Goal: Information Seeking & Learning: Find specific fact

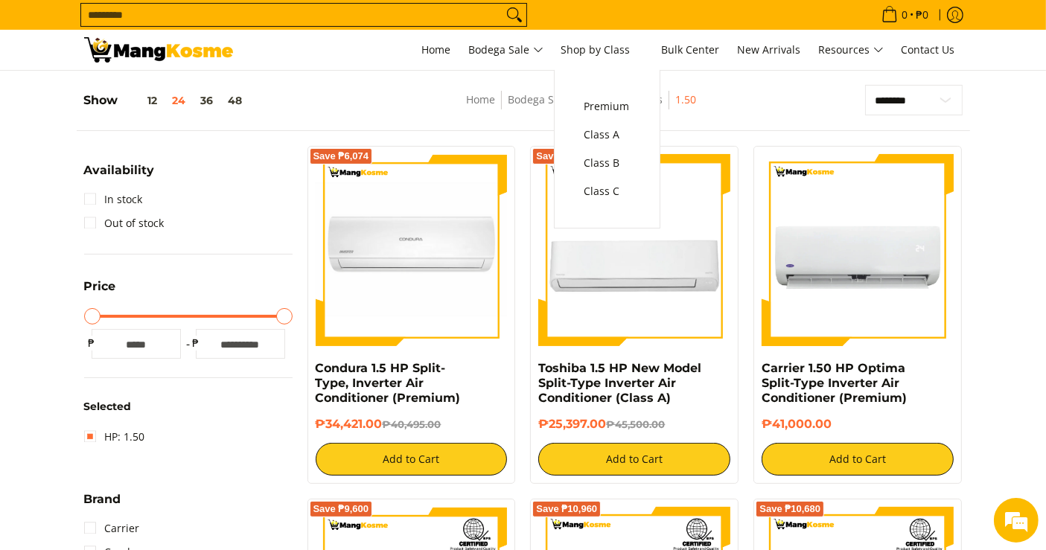
click at [633, 9] on predictive-search "Search..." at bounding box center [473, 15] width 786 height 30
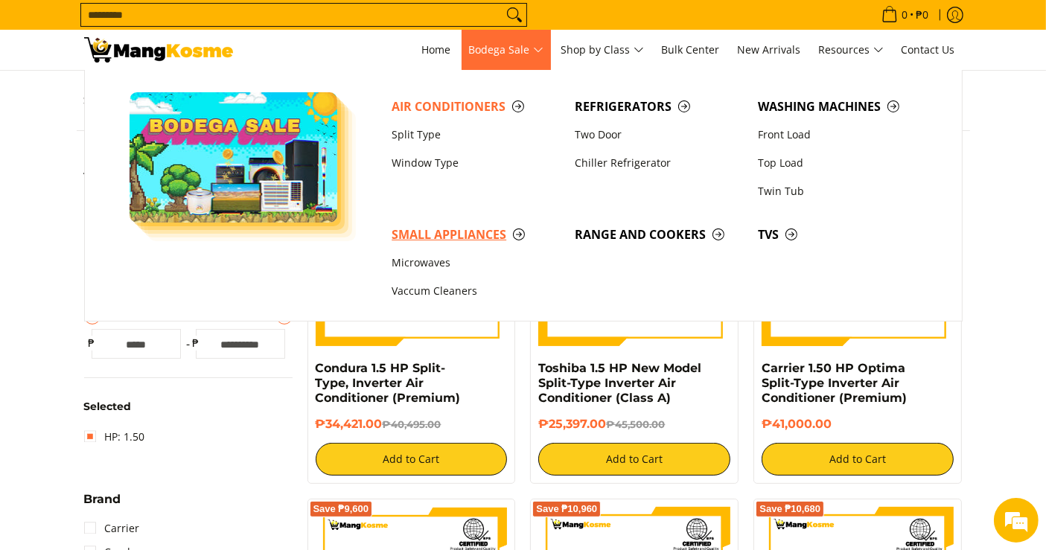
click at [495, 232] on span "Small Appliances" at bounding box center [476, 235] width 168 height 19
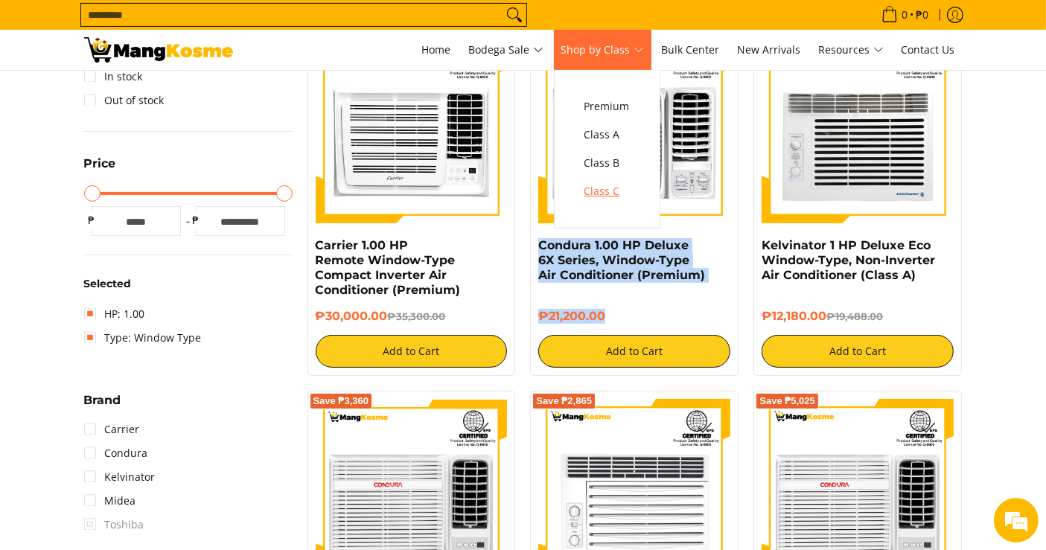
click at [622, 190] on span "Class C" at bounding box center [606, 191] width 45 height 19
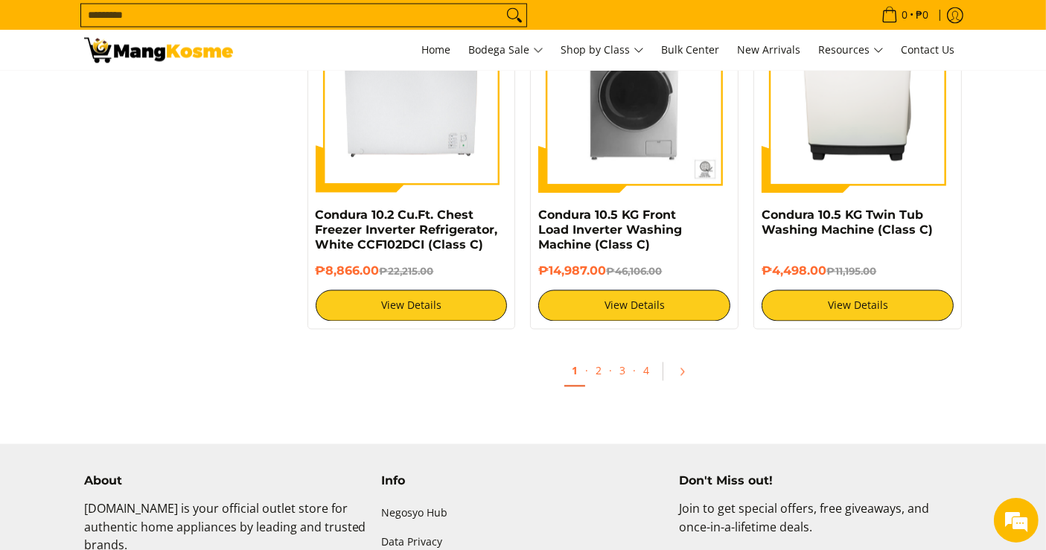
scroll to position [2928, 0]
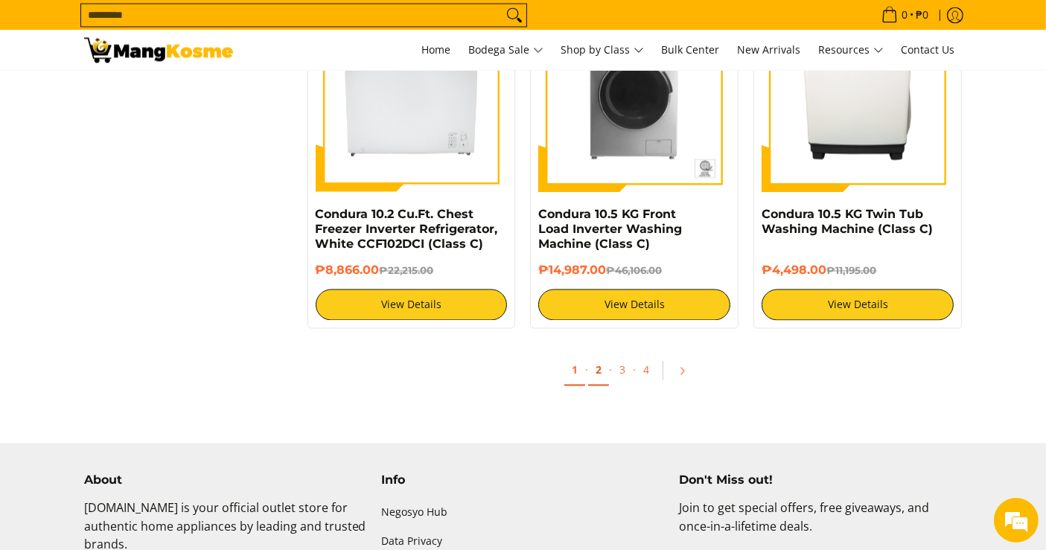
click at [598, 375] on link "2" at bounding box center [598, 370] width 21 height 31
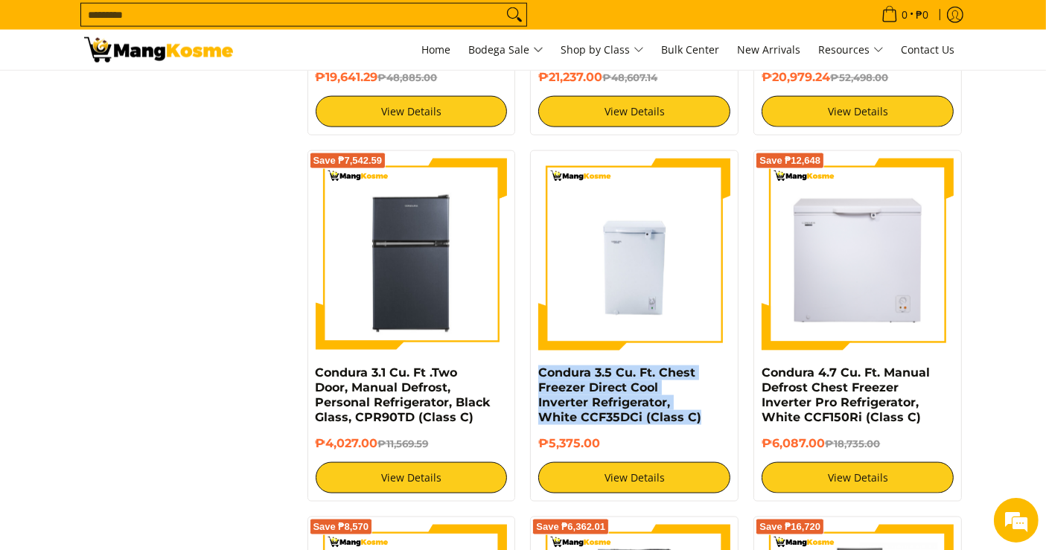
drag, startPoint x: 704, startPoint y: 418, endPoint x: 533, endPoint y: 371, distance: 177.5
click at [533, 371] on div "Condura 3.5 Cu. Ft. Chest Freezer Direct Cool Inverter Refrigerator, White CCF3…" at bounding box center [634, 325] width 208 height 351
copy link "Condura 3.5 Cu. Ft. Chest Freezer Direct Cool Inverter Refrigerator, White CCF3…"
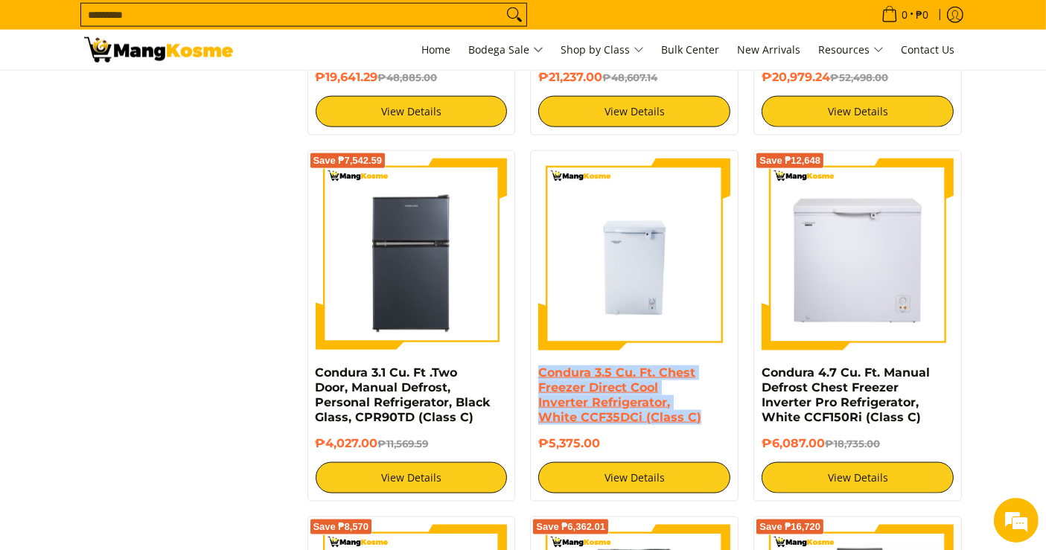
click at [590, 406] on link "Condura 3.5 Cu. Ft. Chest Freezer Direct Cool Inverter Refrigerator, White CCF3…" at bounding box center [619, 394] width 163 height 59
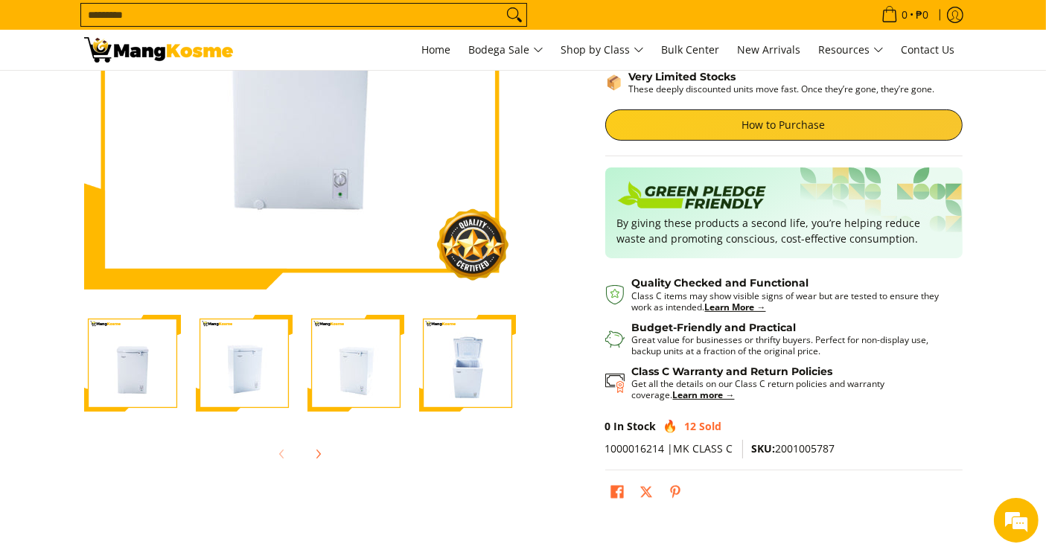
scroll to position [244, 0]
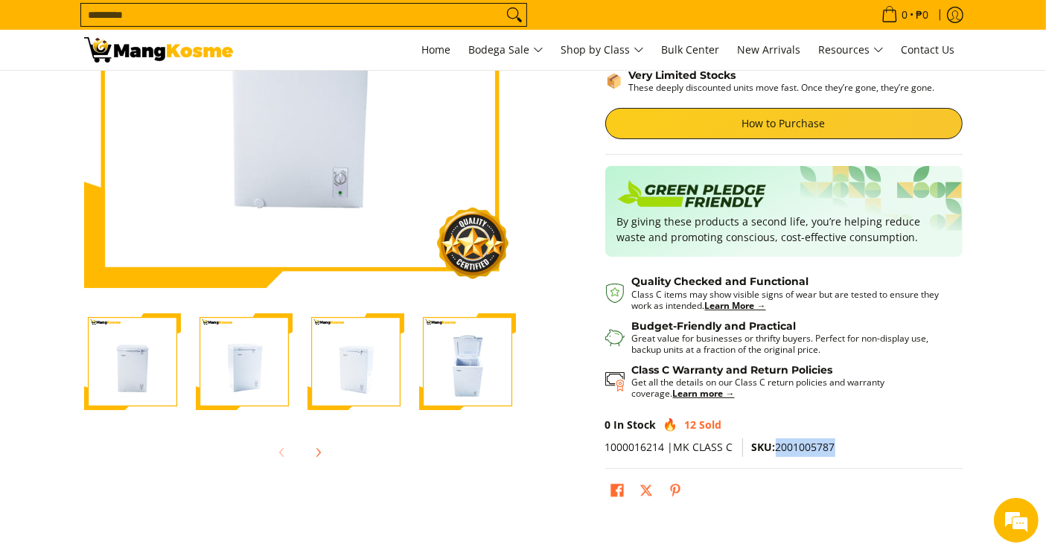
drag, startPoint x: 774, startPoint y: 447, endPoint x: 854, endPoint y: 449, distance: 79.7
click at [854, 449] on p "1000016214 |MK CLASS C SKU: 2001005787" at bounding box center [783, 453] width 357 height 31
copy span "2001005787"
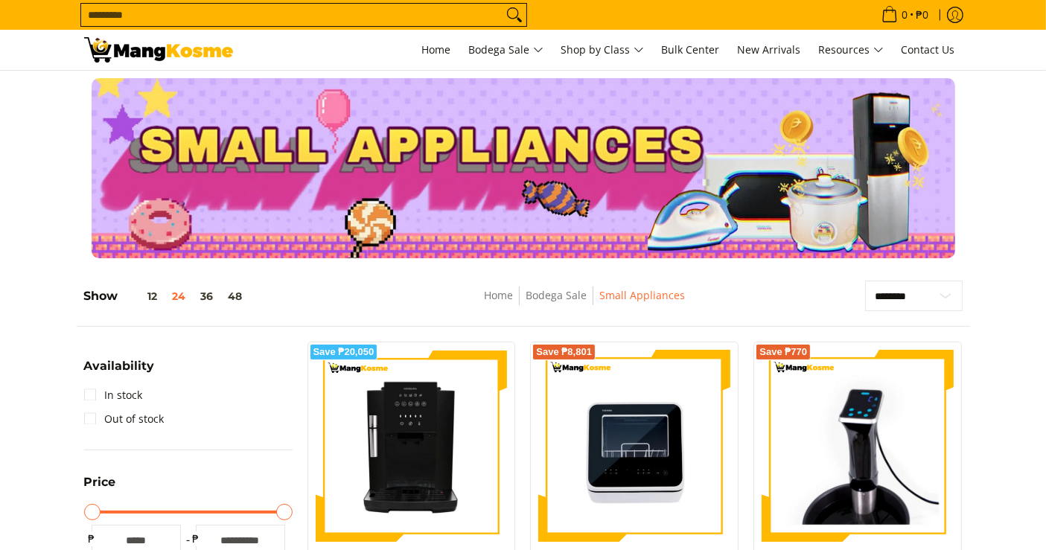
click at [1006, 158] on div at bounding box center [523, 168] width 1046 height 180
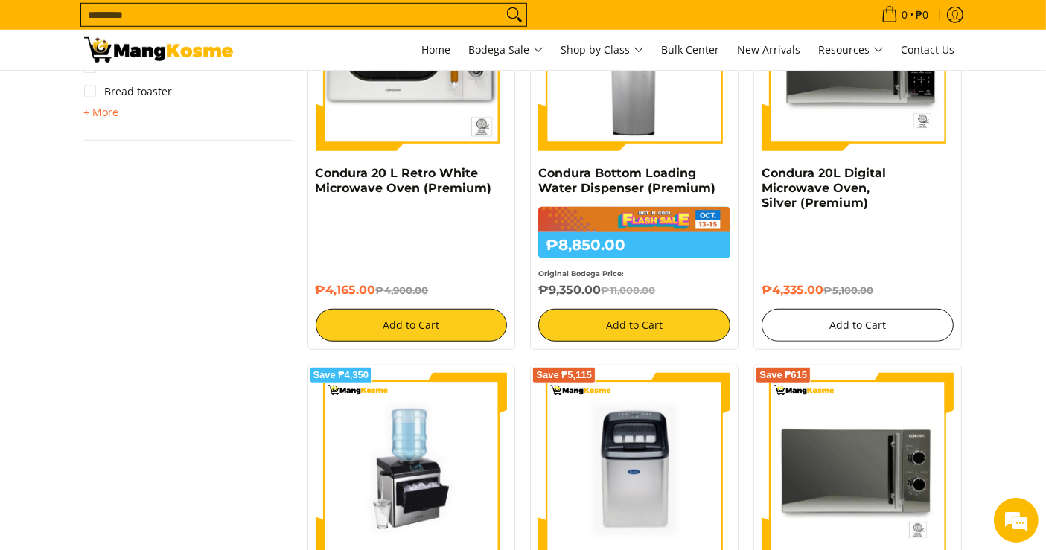
scroll to position [1143, 0]
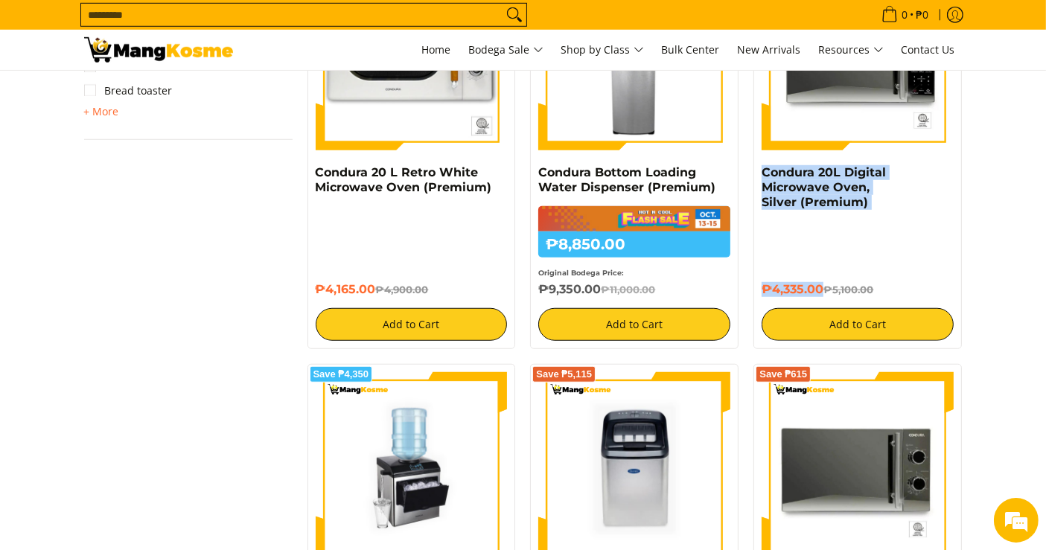
drag, startPoint x: 823, startPoint y: 289, endPoint x: 750, endPoint y: 179, distance: 132.1
click at [750, 179] on div "Save ₱765 Condura 20L Digital Microwave Oven, Silver (Premium) ₱4,335.00 ₱5,100…" at bounding box center [857, 149] width 223 height 398
copy div "Condura 20L Digital Microwave Oven, Silver (Premium) ₱4,335.00"
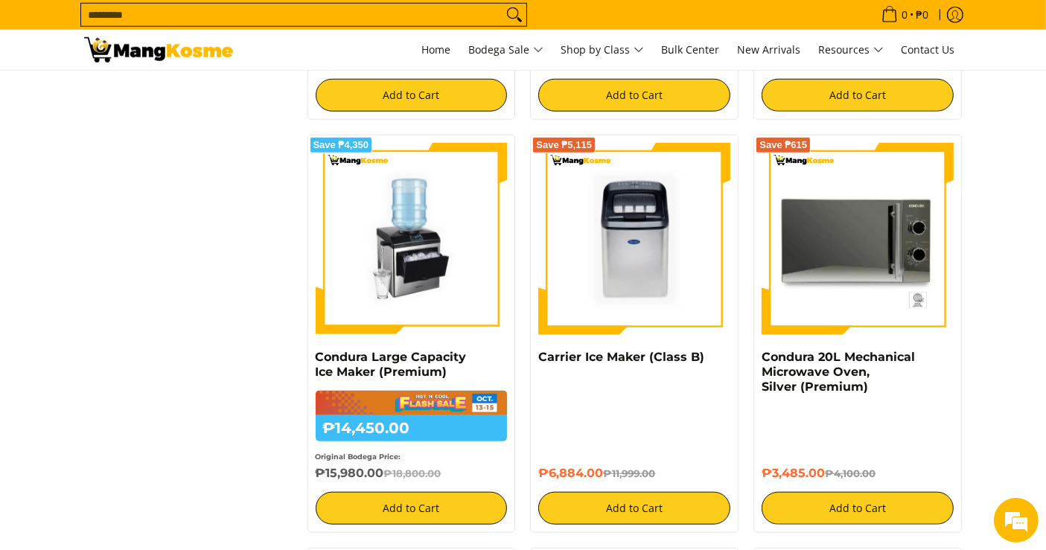
scroll to position [1381, 0]
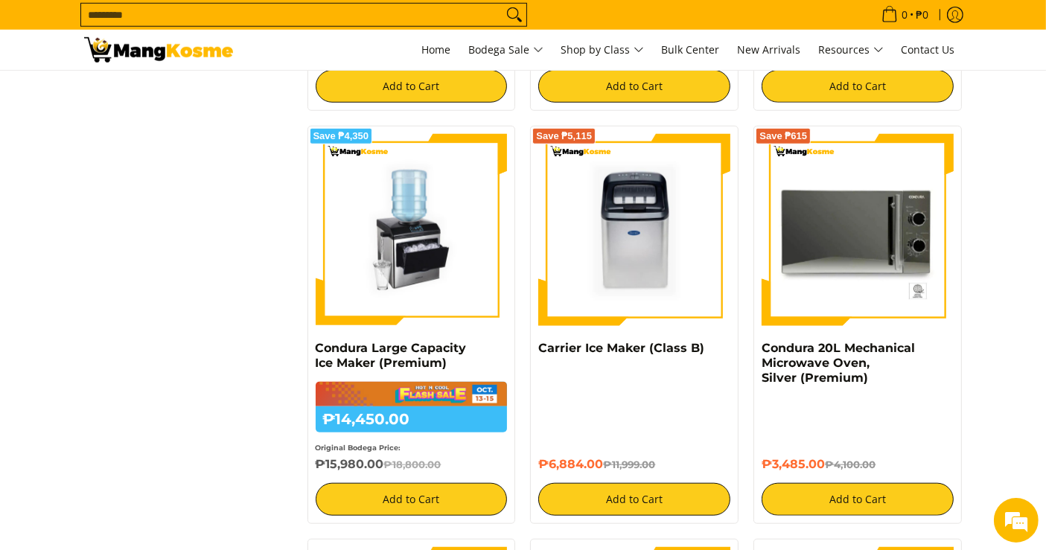
drag, startPoint x: 827, startPoint y: 467, endPoint x: 761, endPoint y: 358, distance: 127.3
click at [761, 358] on div "Save ₱615 Condura 20L Mechanical Microwave Oven, Silver (Premium) ₱3,485.00 ₱4,…" at bounding box center [857, 325] width 208 height 398
click at [759, 351] on div "Save ₱615 Condura 20L Mechanical Microwave Oven, Silver (Premium) ₱3,485.00 ₱4,…" at bounding box center [857, 325] width 208 height 398
copy div "Condura 20L Mechanical Microwave Oven, Silver (Premium) ₱3,485.00"
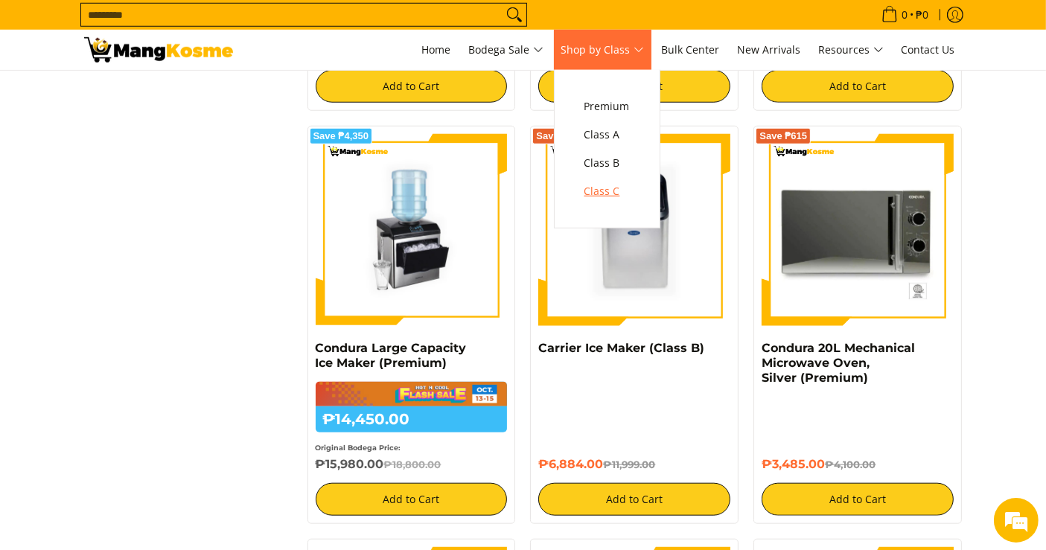
click at [615, 191] on span "Class C" at bounding box center [606, 191] width 45 height 19
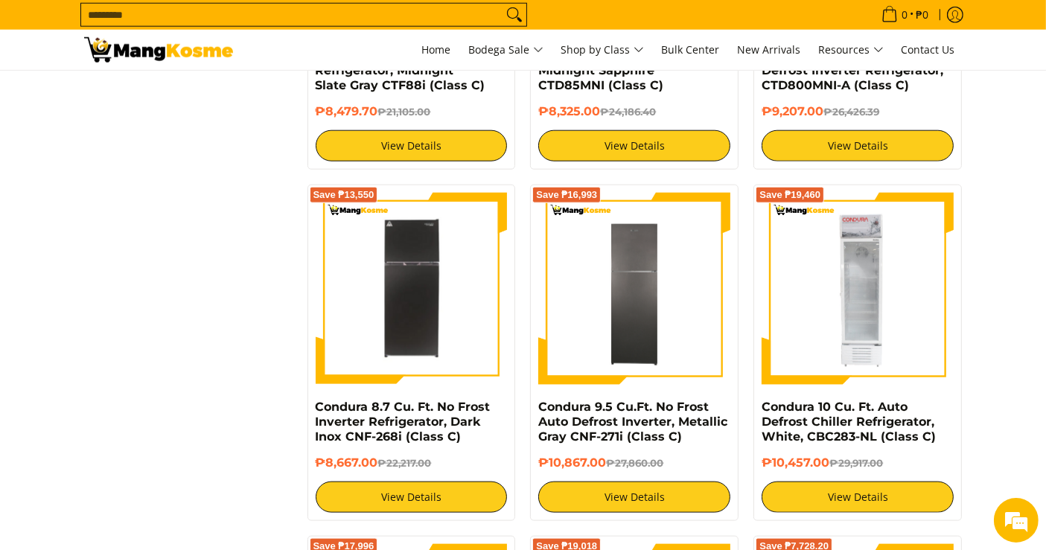
scroll to position [1638, 0]
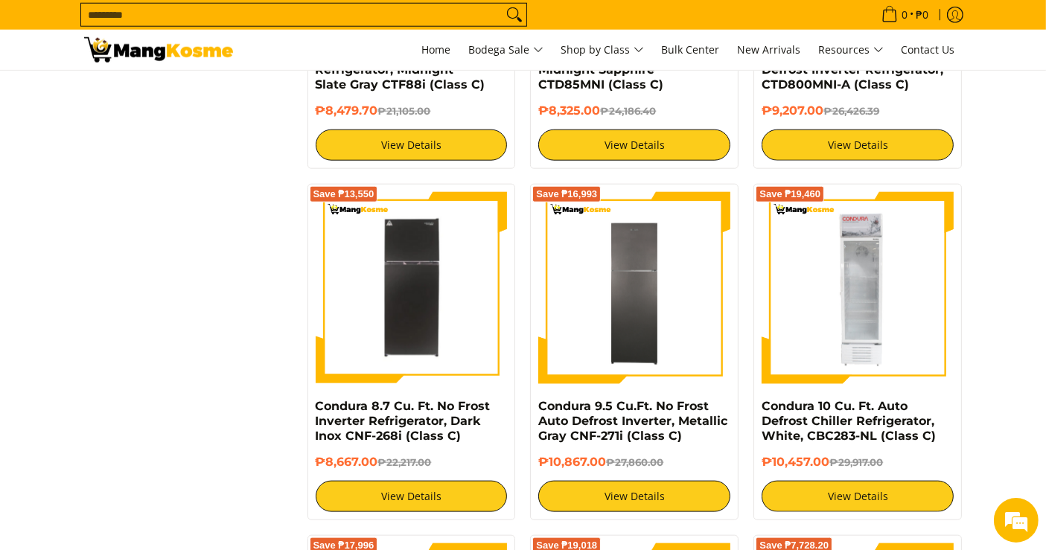
drag, startPoint x: 380, startPoint y: 460, endPoint x: 313, endPoint y: 409, distance: 84.4
click at [313, 409] on div "Save ₱13,550 Condura 8.7 Cu. Ft. No Frost Inverter Refrigerator, Dark Inox CNF-…" at bounding box center [411, 352] width 208 height 336
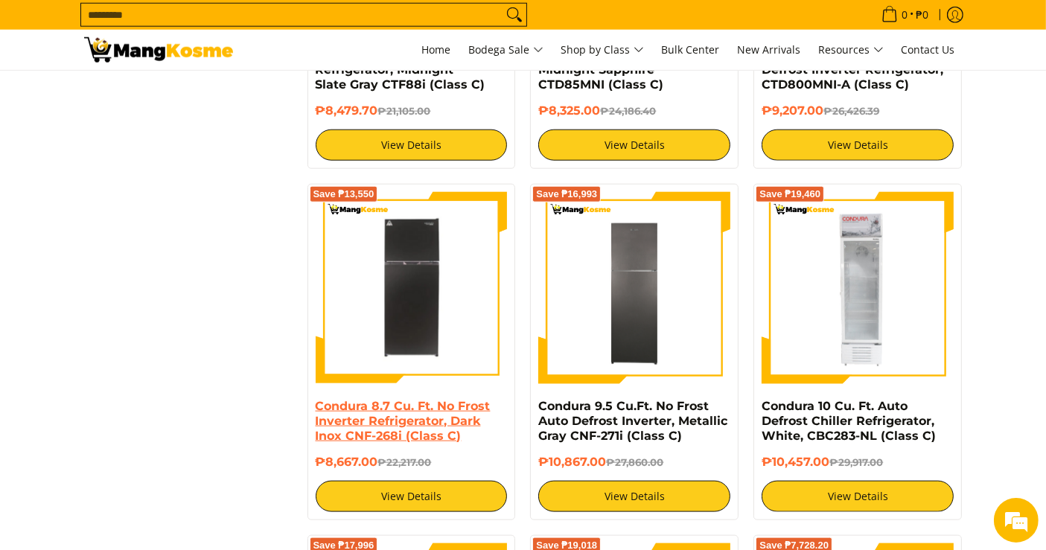
copy div "Condura 8.7 Cu. Ft. No Frost Inverter Refrigerator, Dark Inox CNF-268i (Class C…"
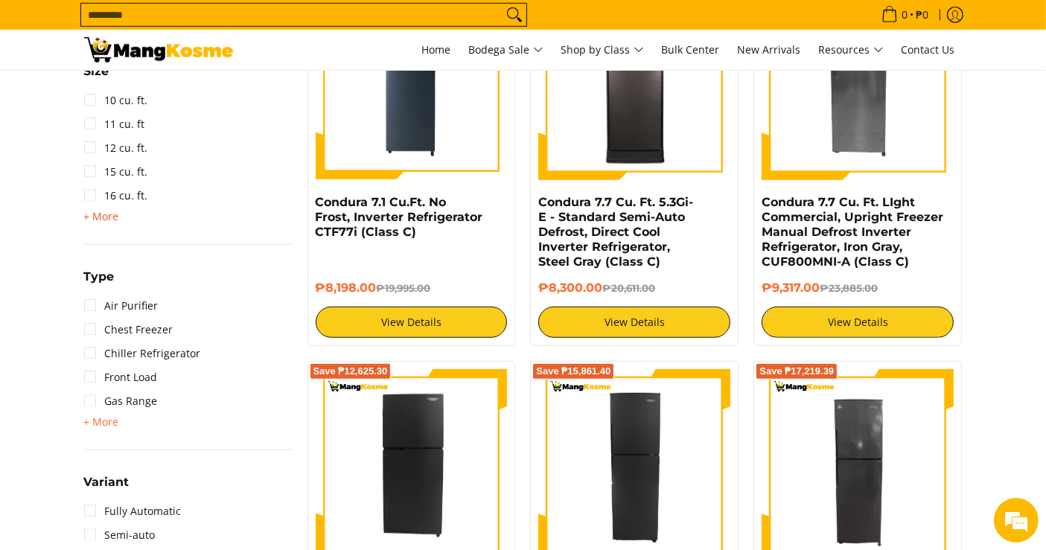
scroll to position [1093, 0]
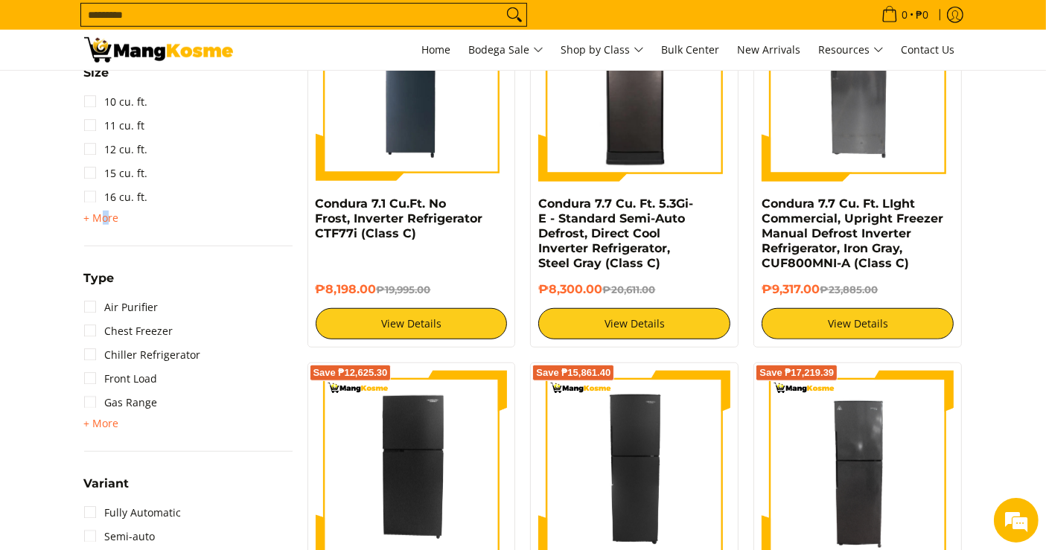
drag, startPoint x: 104, startPoint y: 220, endPoint x: 111, endPoint y: 232, distance: 14.3
click at [106, 220] on span "+ More" at bounding box center [101, 218] width 35 height 12
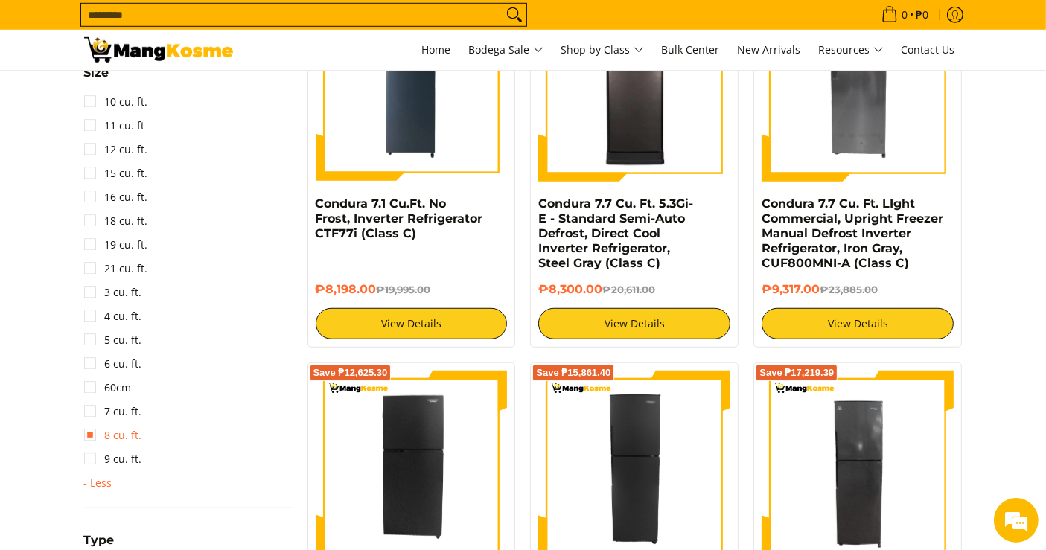
click at [125, 430] on link "8 cu. ft." at bounding box center [113, 436] width 58 height 24
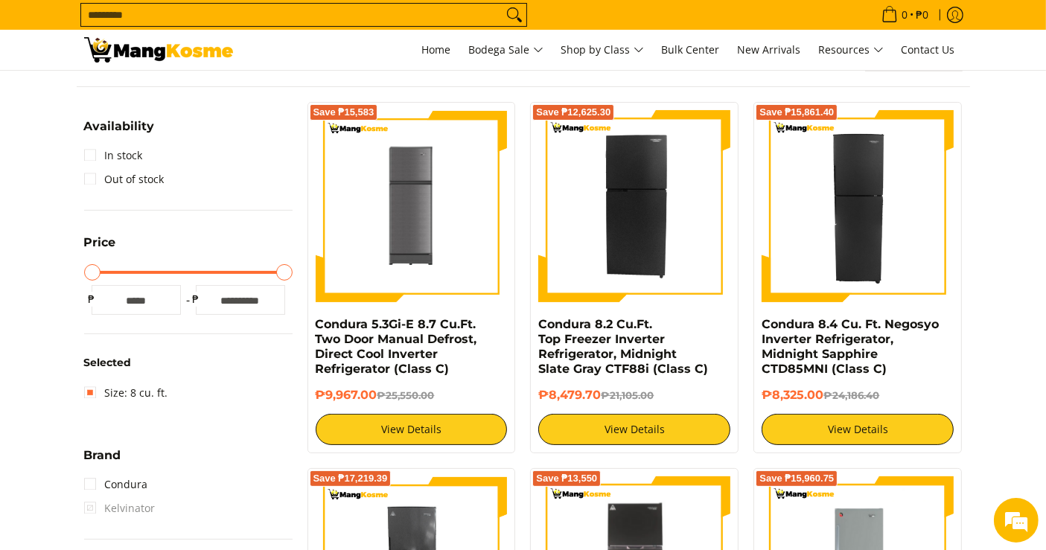
scroll to position [239, 0]
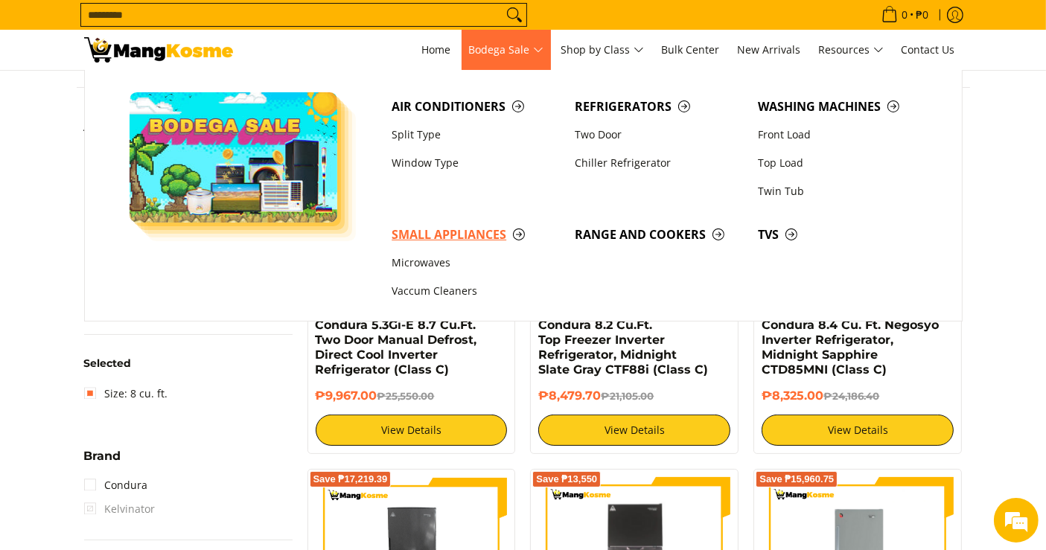
click at [435, 246] on link "Small Appliances" at bounding box center [475, 234] width 183 height 28
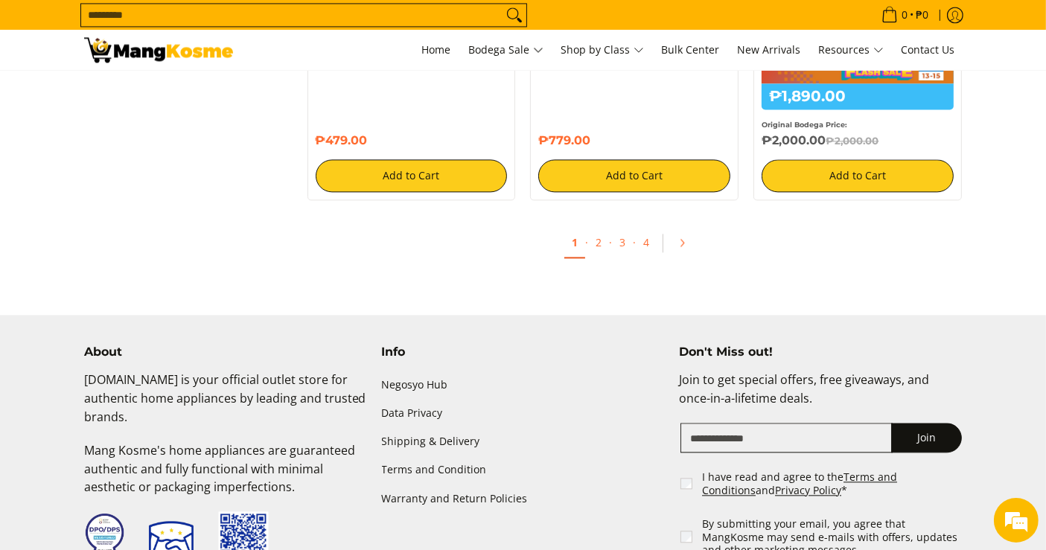
scroll to position [3250, 0]
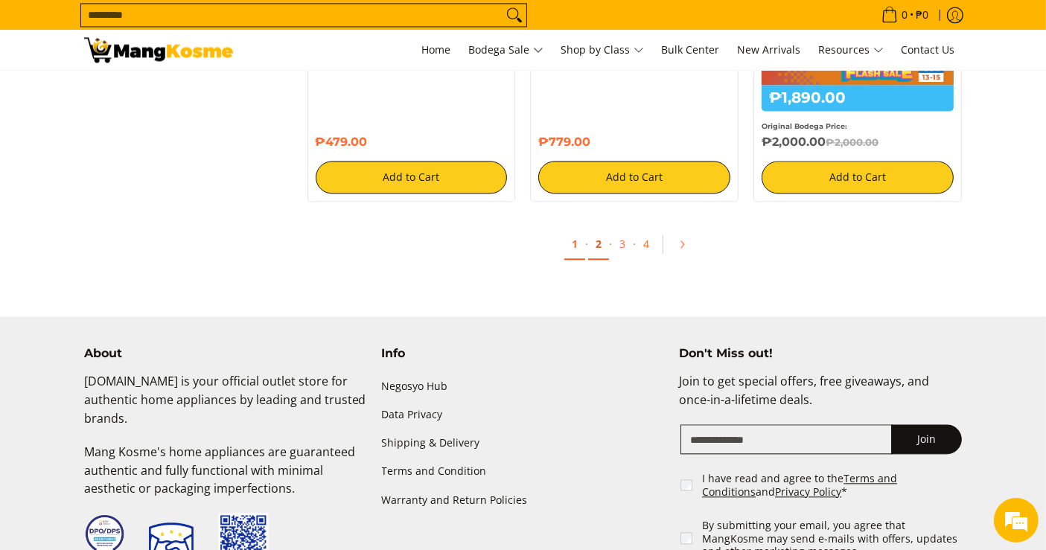
click at [597, 249] on link "2" at bounding box center [598, 244] width 21 height 31
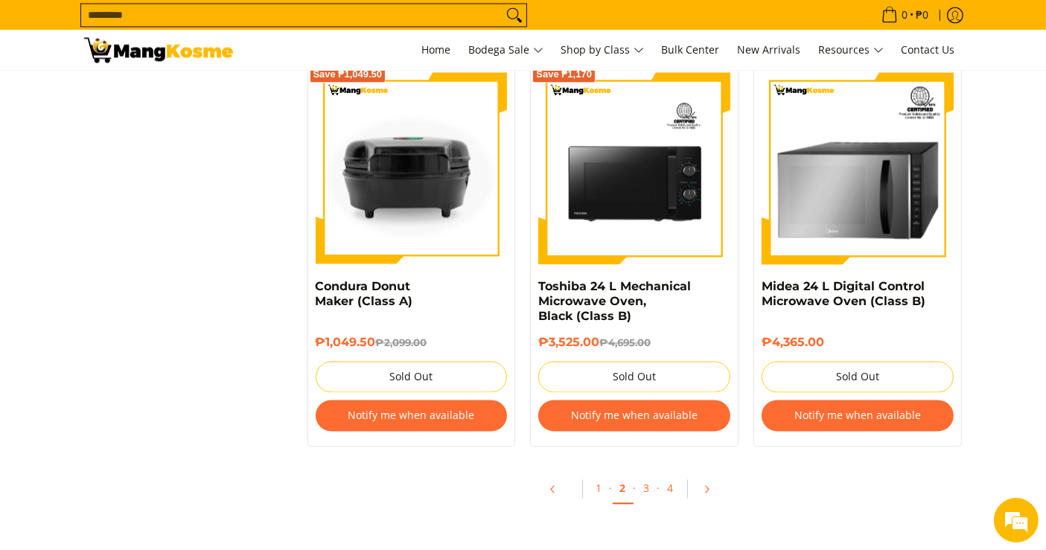
click at [391, 22] on input "Search..." at bounding box center [291, 15] width 421 height 22
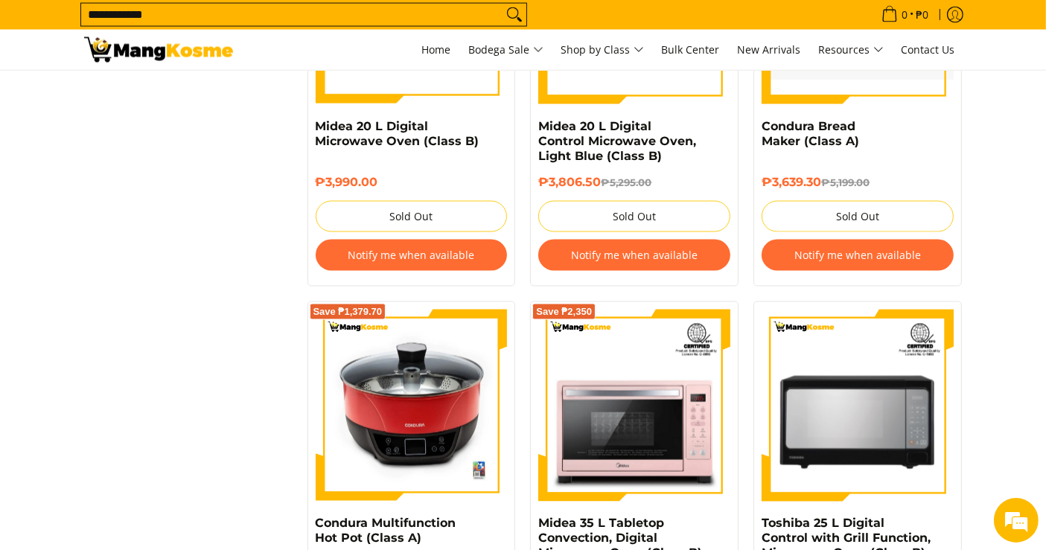
scroll to position [2455, 0]
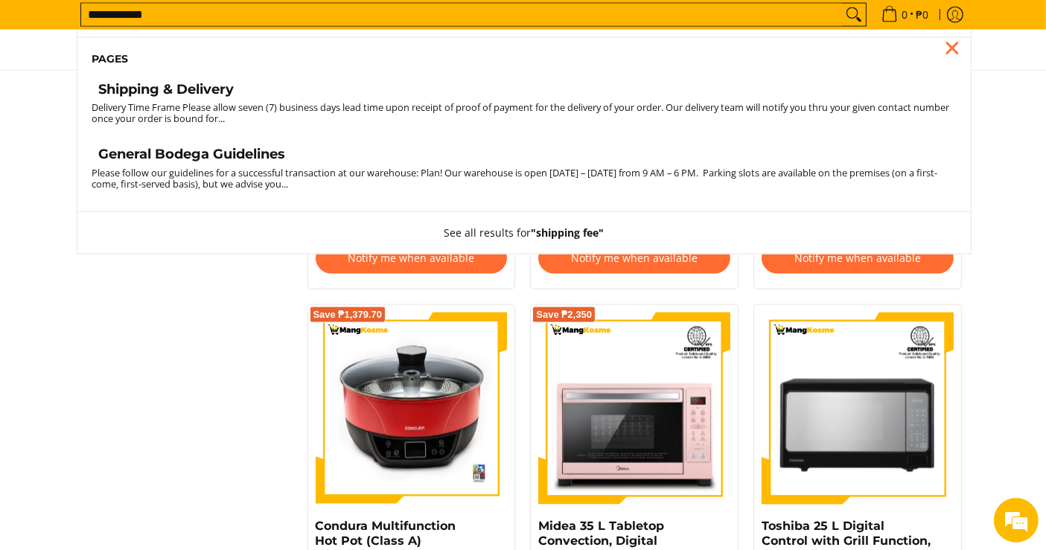
type input "**********"
click at [193, 92] on h4 "Shipping & Delivery" at bounding box center [166, 89] width 135 height 17
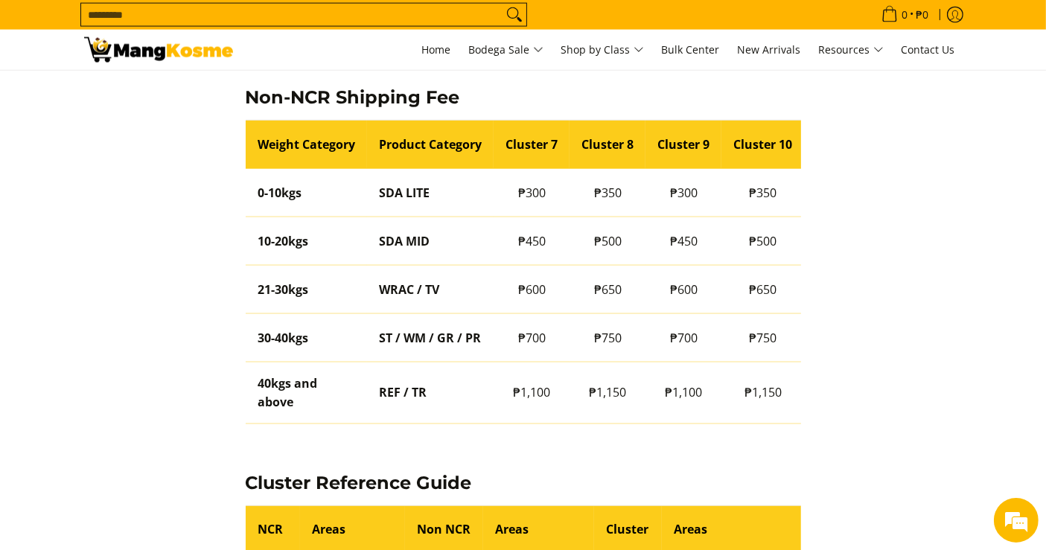
scroll to position [2311, 0]
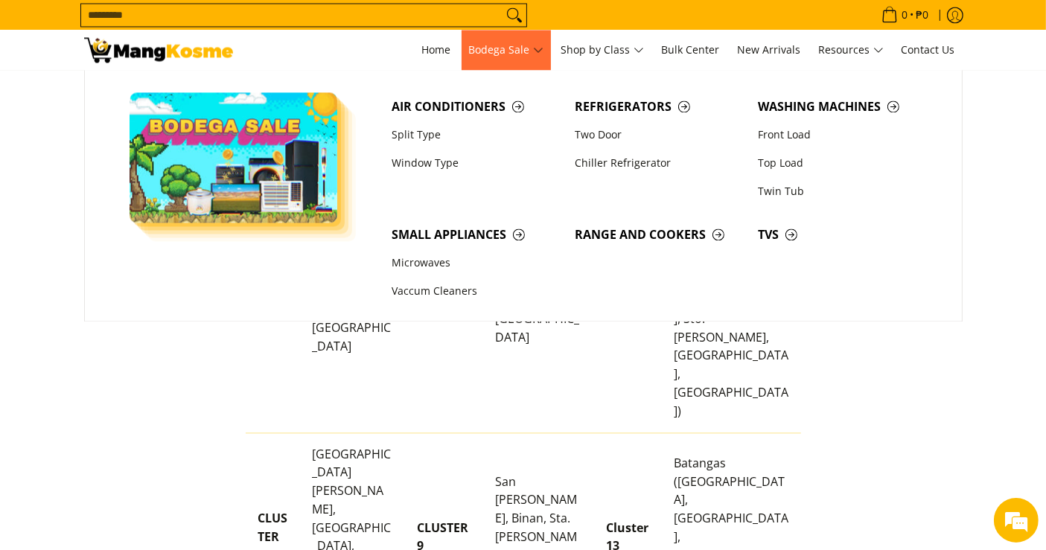
drag, startPoint x: 503, startPoint y: 262, endPoint x: 486, endPoint y: 39, distance: 223.2
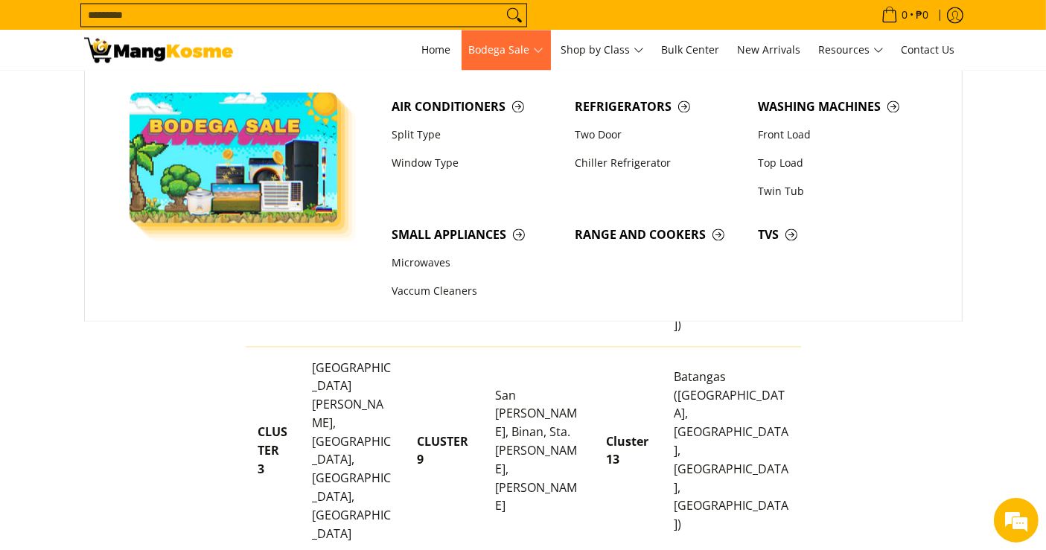
scroll to position [3100, 0]
drag, startPoint x: 486, startPoint y: 39, endPoint x: 692, endPoint y: 494, distance: 499.4
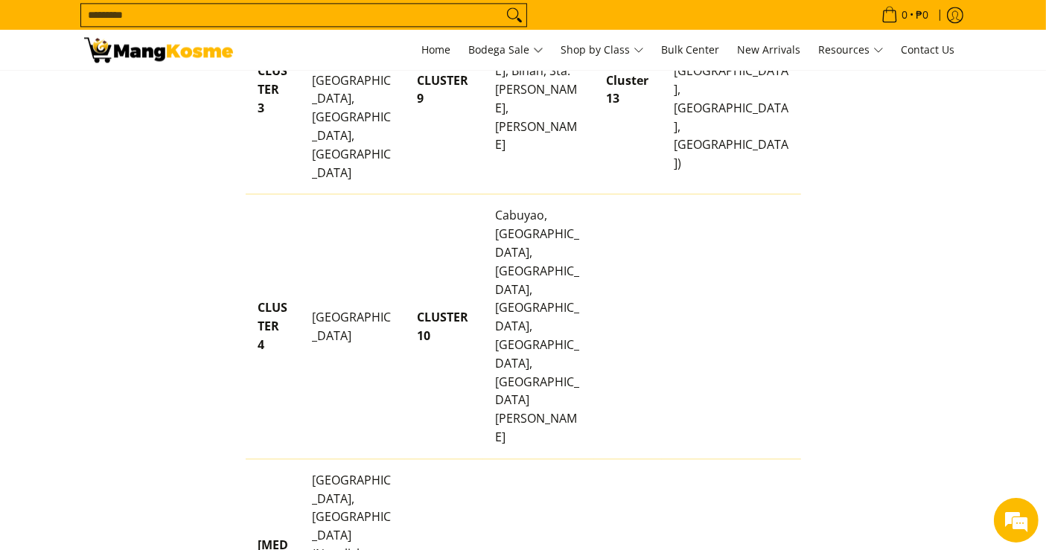
scroll to position [3464, 0]
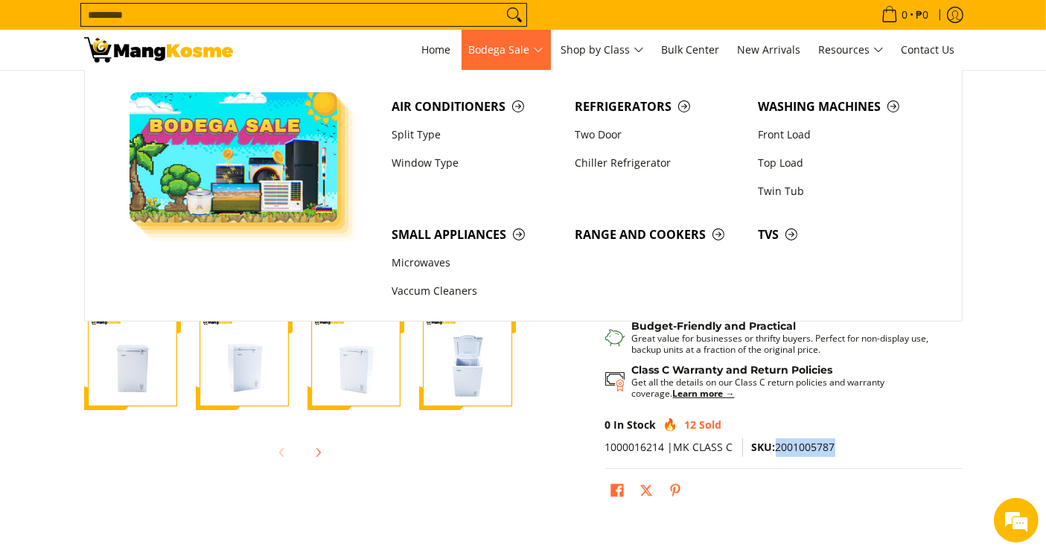
drag, startPoint x: 487, startPoint y: 56, endPoint x: 304, endPoint y: 348, distance: 344.5
click at [487, 56] on span "Bodega Sale" at bounding box center [506, 50] width 74 height 19
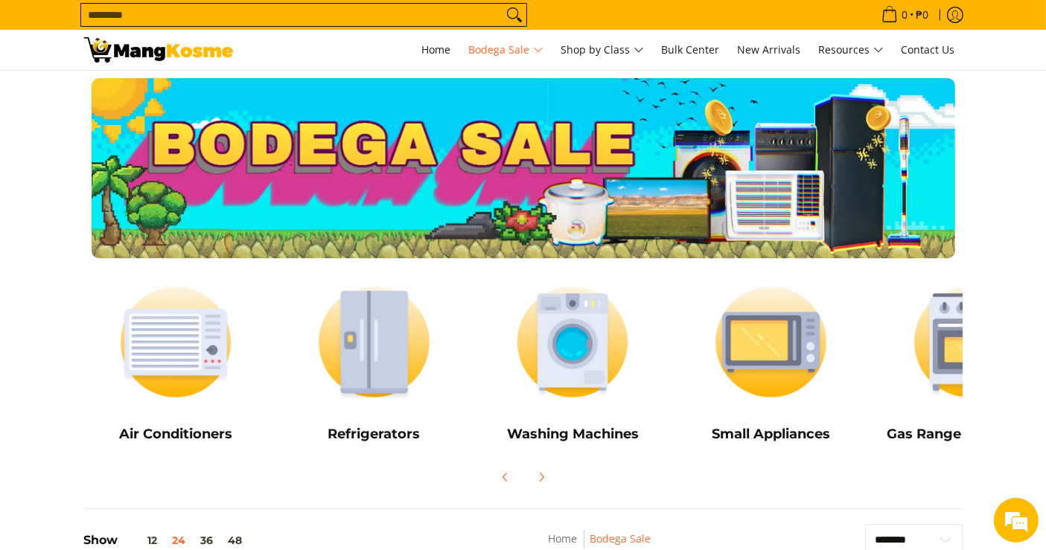
click at [473, 17] on input "Search..." at bounding box center [291, 15] width 421 height 22
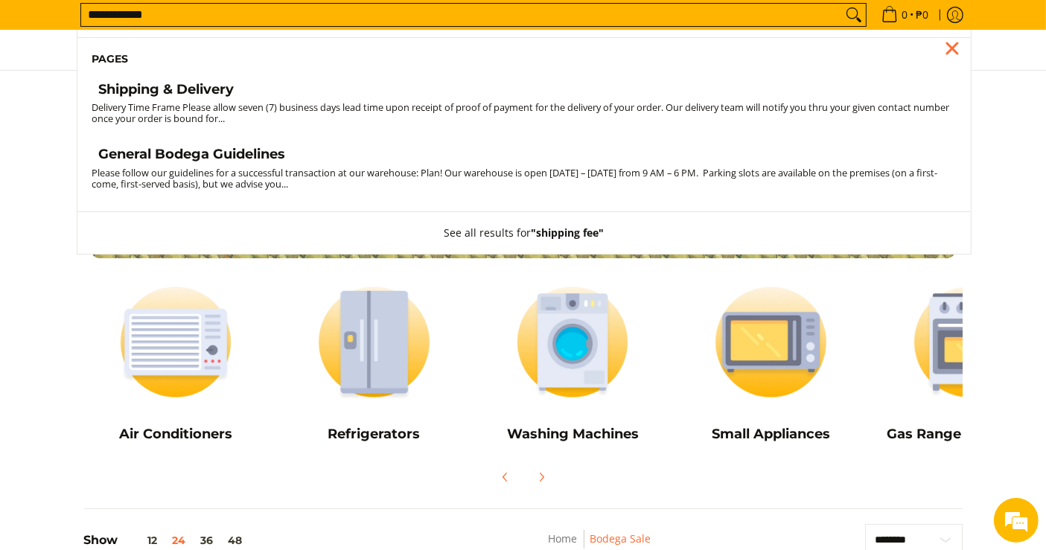
type input "**********"
click at [192, 92] on h4 "Shipping & Delivery" at bounding box center [166, 89] width 135 height 17
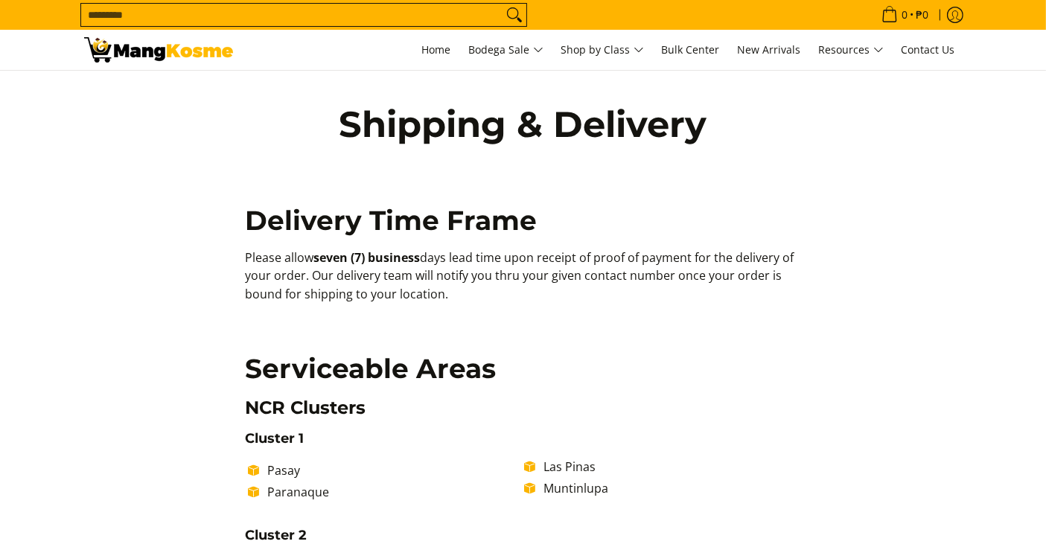
click at [564, 205] on h2 "Delivery Time Frame" at bounding box center [523, 220] width 556 height 33
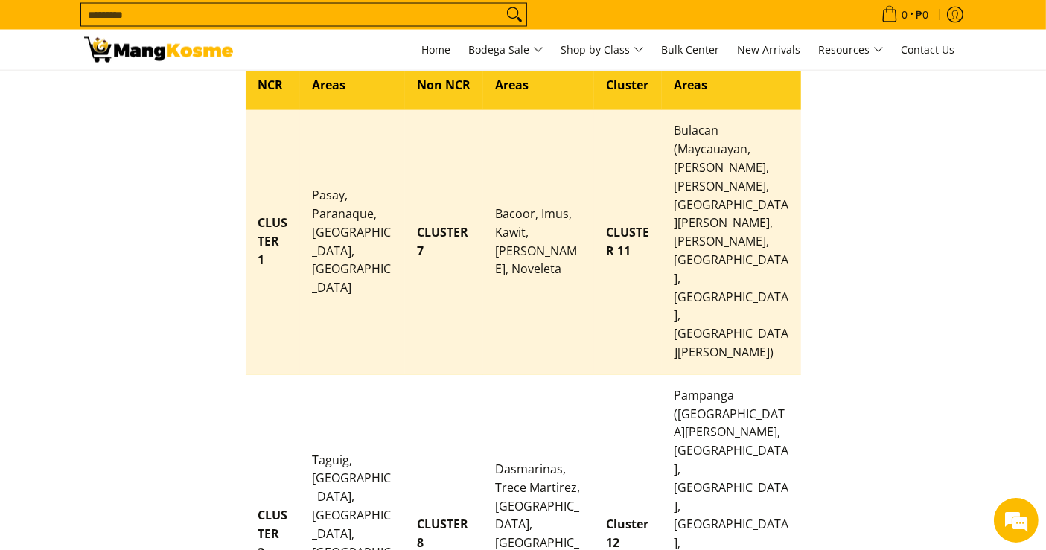
scroll to position [2751, 0]
click at [443, 210] on td "CLUSTER 7" at bounding box center [444, 243] width 78 height 264
click at [371, 194] on td "Pasay, Paranaque, Las Pinas, Muntinlupa" at bounding box center [352, 243] width 104 height 264
click at [339, 194] on td "Pasay, Paranaque, Las Pinas, Muntinlupa" at bounding box center [352, 243] width 104 height 264
click at [332, 188] on td "Pasay, Paranaque, Las Pinas, Muntinlupa" at bounding box center [352, 243] width 104 height 264
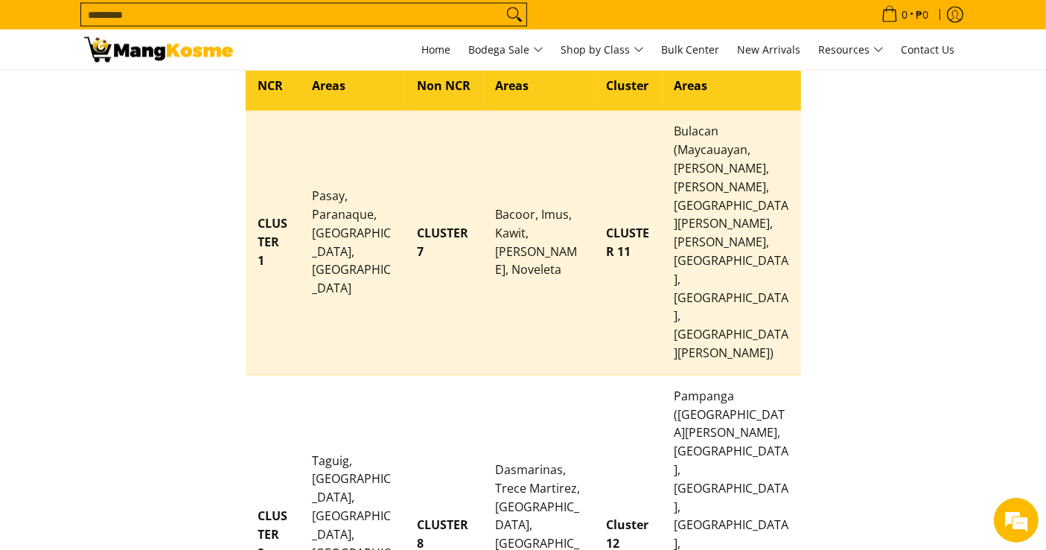
drag, startPoint x: 281, startPoint y: 183, endPoint x: 273, endPoint y: 192, distance: 12.1
click at [278, 216] on strong "CLUSTER 1" at bounding box center [273, 243] width 30 height 54
click at [273, 216] on strong "CLUSTER 1" at bounding box center [273, 243] width 30 height 54
click at [303, 205] on td "Pasay, Paranaque, Las Pinas, Muntinlupa" at bounding box center [352, 243] width 104 height 264
click at [320, 211] on td "Pasay, Paranaque, Las Pinas, Muntinlupa" at bounding box center [352, 243] width 104 height 264
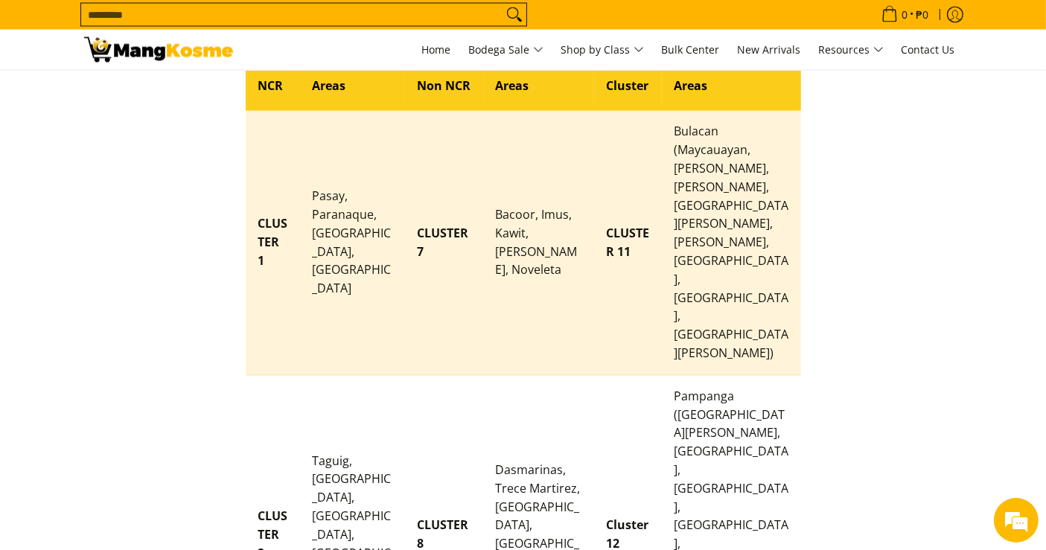
drag, startPoint x: 327, startPoint y: 221, endPoint x: 383, endPoint y: 249, distance: 63.2
click at [328, 221] on td "Pasay, Paranaque, Las Pinas, Muntinlupa" at bounding box center [352, 243] width 104 height 264
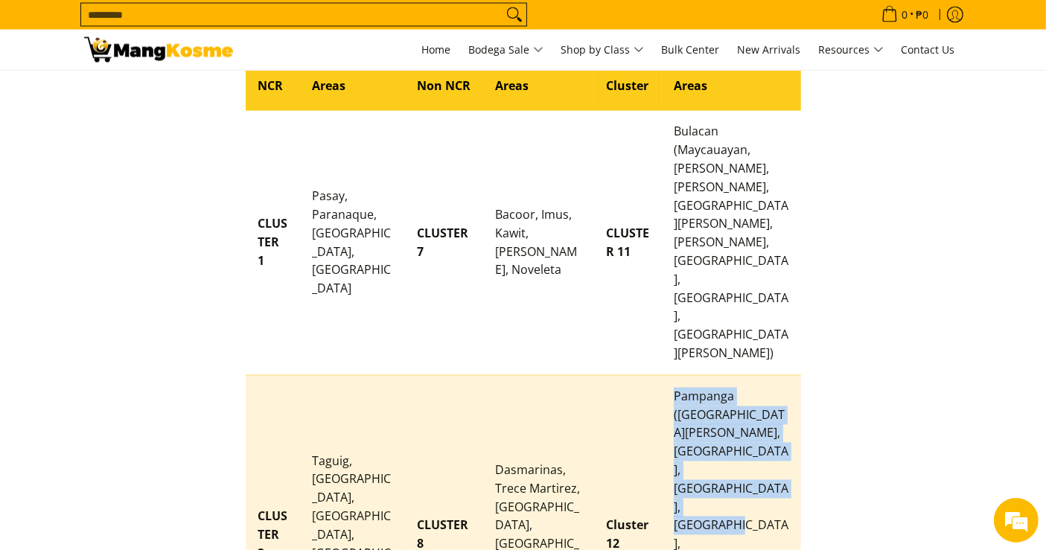
drag, startPoint x: 761, startPoint y: 427, endPoint x: 686, endPoint y: 296, distance: 150.7
click at [686, 375] on td "Pampanga (San Fernando, Angeles, Mabalacat, Mexico, Apalit, Sto. Tomas, San Sim…" at bounding box center [731, 535] width 139 height 320
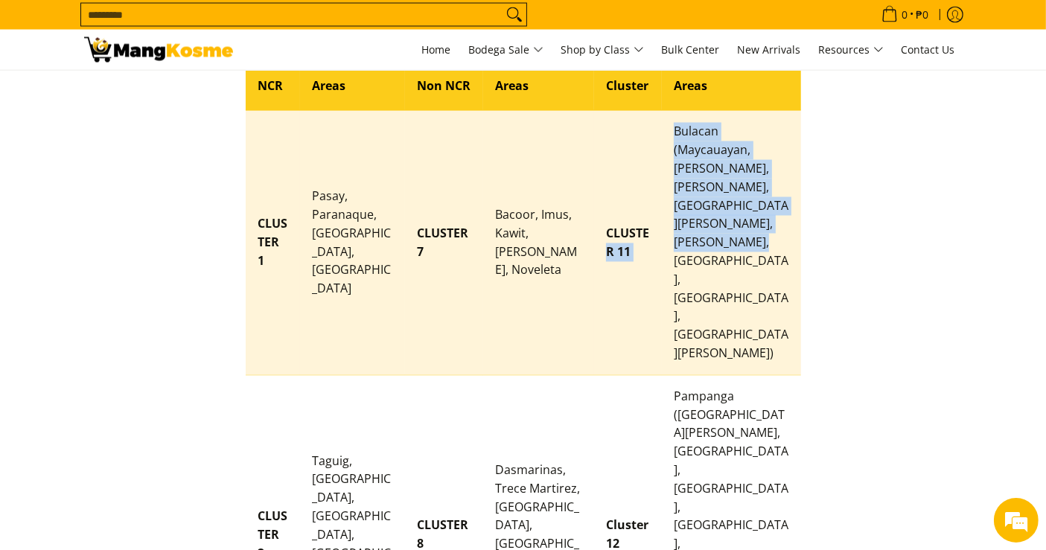
drag, startPoint x: 769, startPoint y: 268, endPoint x: 660, endPoint y: 154, distance: 157.4
click at [660, 154] on tr "CLUSTER 1 Pasay, Paranaque, Las Pinas, Muntinlupa CLUSTER 7 Bacoor, Imus, Kawit…" at bounding box center [523, 243] width 555 height 264
click at [776, 183] on td "Bulacan (Maycauayan, Marilao, Obando, Sta Maria, Bocaue, Balagtas, Guiguinto, S…" at bounding box center [731, 243] width 139 height 264
